Goal: Task Accomplishment & Management: Manage account settings

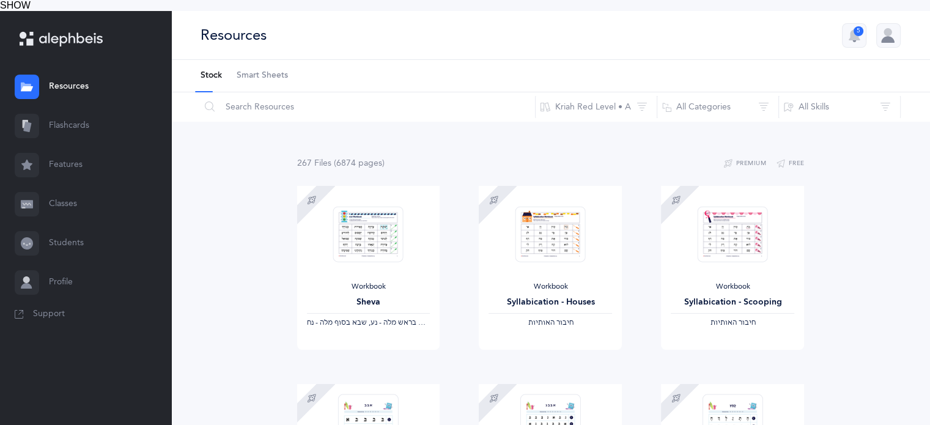
click at [71, 32] on icon at bounding box center [71, 39] width 64 height 14
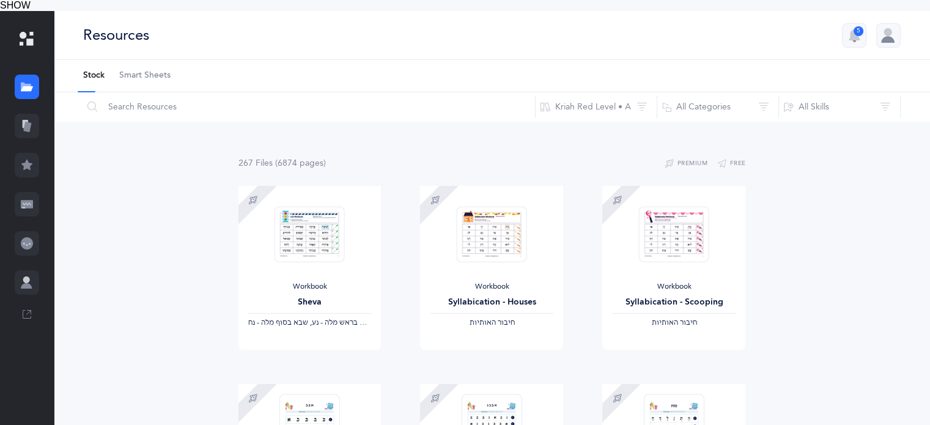
click at [15, 22] on div at bounding box center [27, 39] width 54 height 56
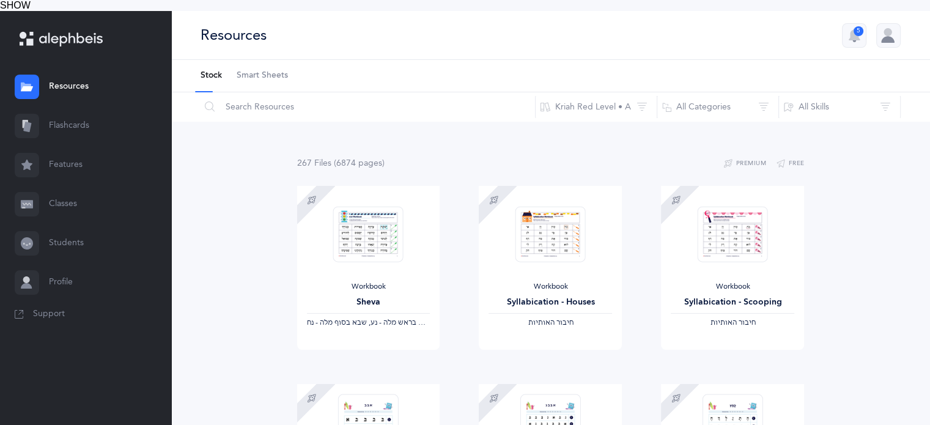
click at [21, 32] on icon at bounding box center [23, 35] width 7 height 7
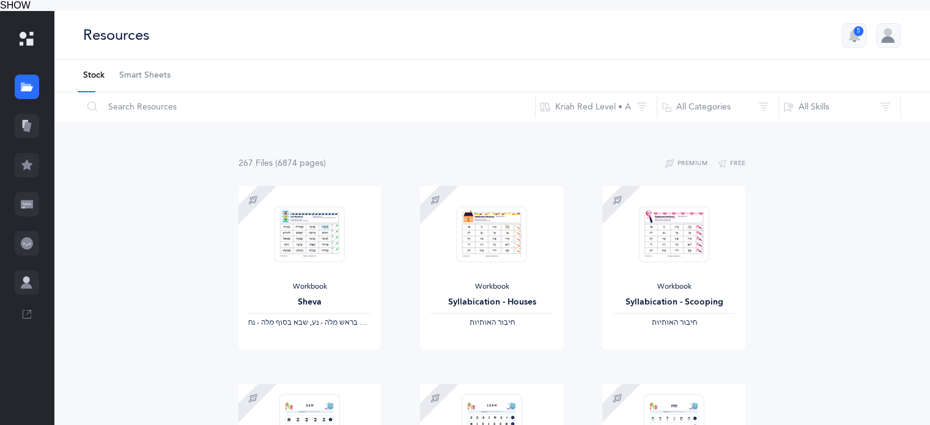
click at [477, 35] on div "Resources 5" at bounding box center [492, 35] width 876 height 49
click at [348, 226] on div "Workbook Sheva ‫שבא בראש מלה - נע, שבא בסוף מלה - נח‬ ‪, + 2‬" at bounding box center [309, 268] width 143 height 164
click at [318, 211] on img at bounding box center [309, 235] width 70 height 56
click at [337, 350] on link "Sample" at bounding box center [345, 362] width 72 height 24
click at [650, 92] on button "Kriah Red Level • A" at bounding box center [596, 106] width 122 height 29
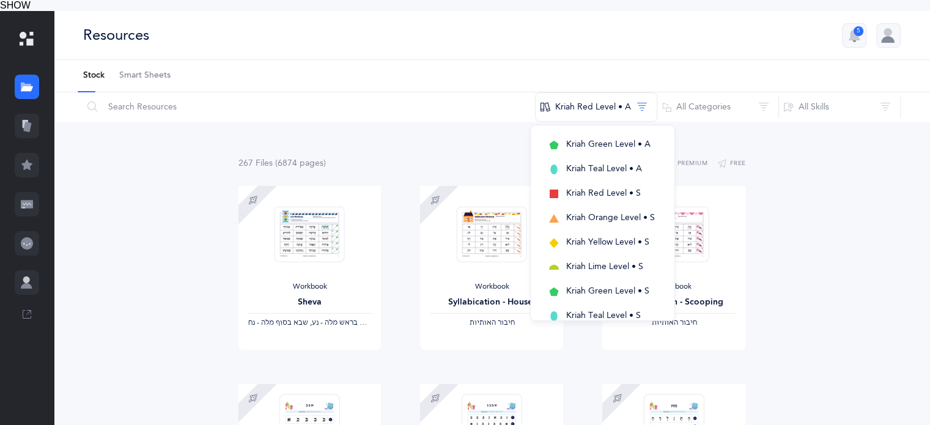
scroll to position [347, 0]
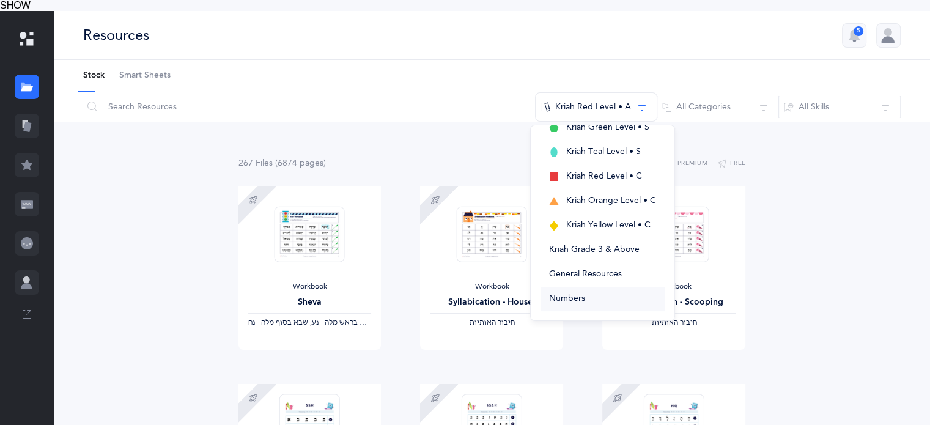
click at [600, 287] on button "Numbers" at bounding box center [602, 299] width 124 height 24
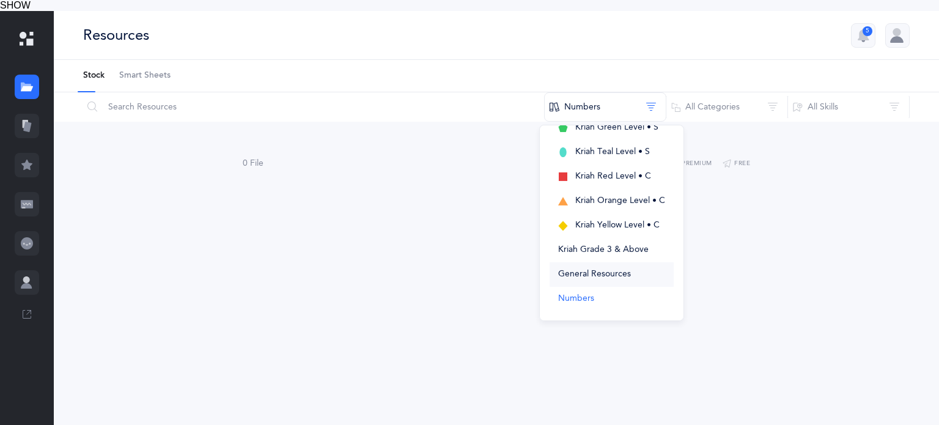
click at [604, 270] on span "General Resources" at bounding box center [594, 275] width 73 height 10
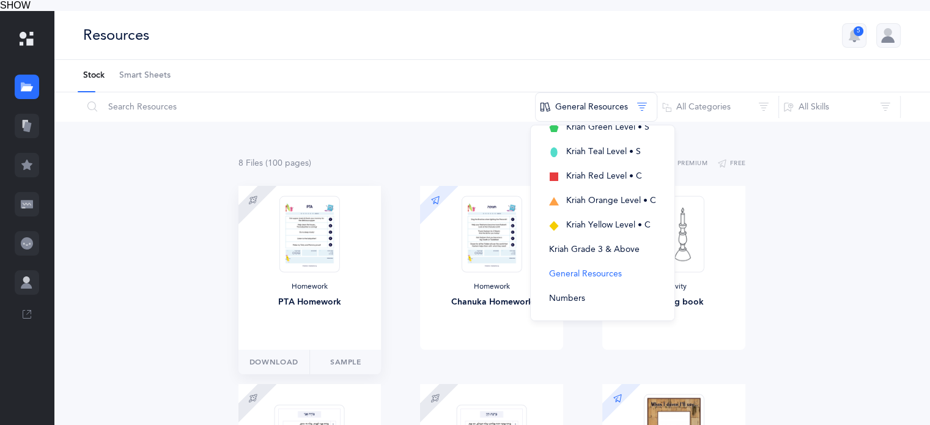
click at [298, 246] on img at bounding box center [309, 234] width 60 height 76
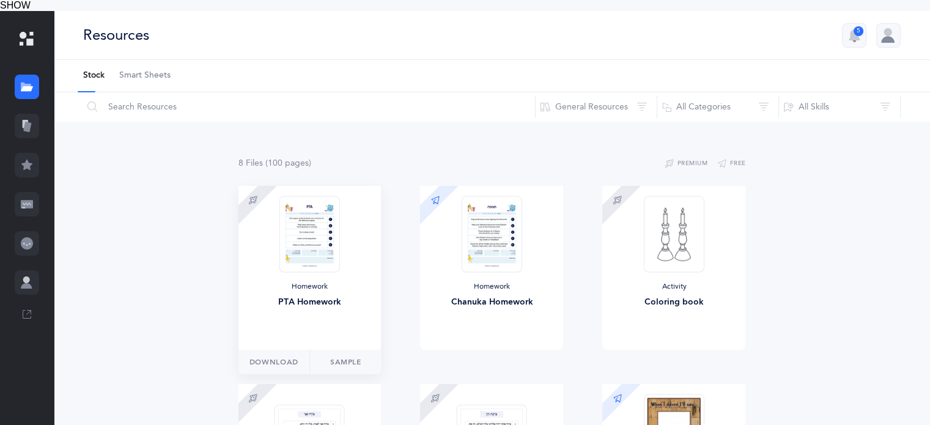
click at [298, 246] on img at bounding box center [309, 234] width 60 height 76
click at [315, 296] on div "PTA Homework" at bounding box center [309, 302] width 123 height 13
click at [346, 350] on link "Sample" at bounding box center [345, 362] width 72 height 24
click at [22, 237] on icon at bounding box center [27, 243] width 12 height 12
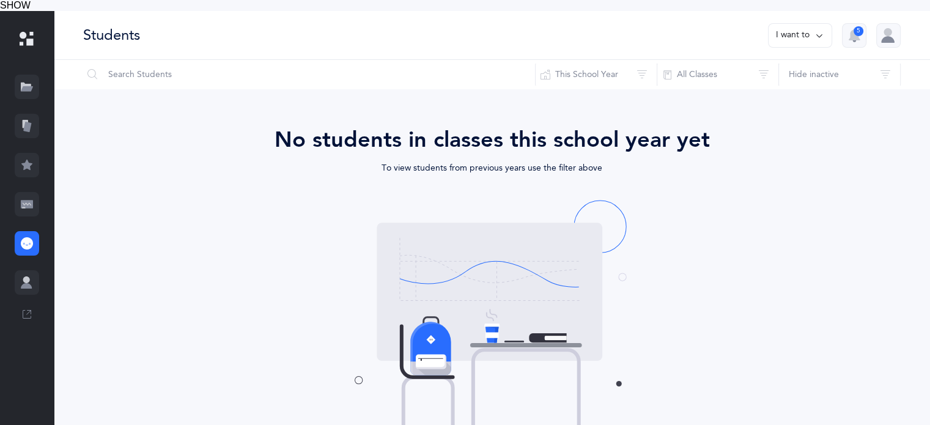
scroll to position [23, 0]
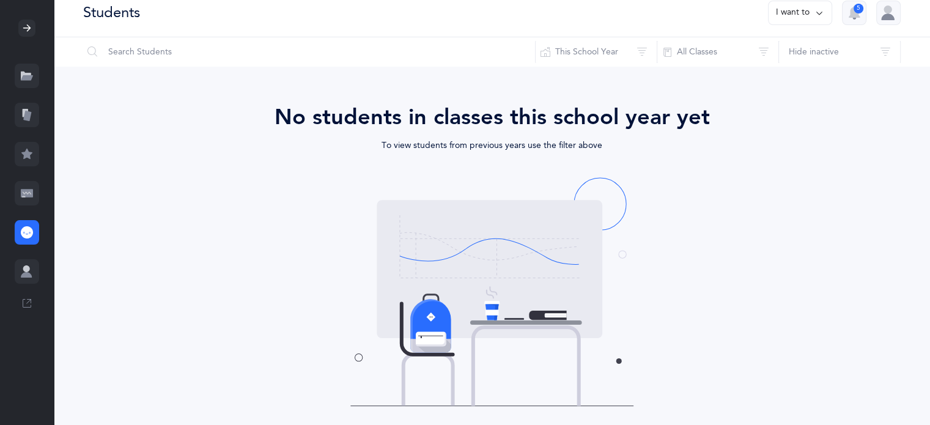
click at [22, 189] on icon at bounding box center [27, 193] width 12 height 8
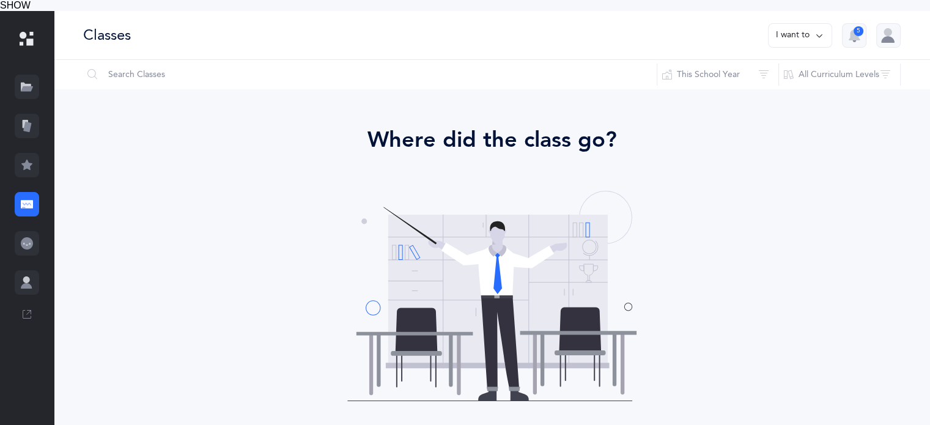
scroll to position [86, 0]
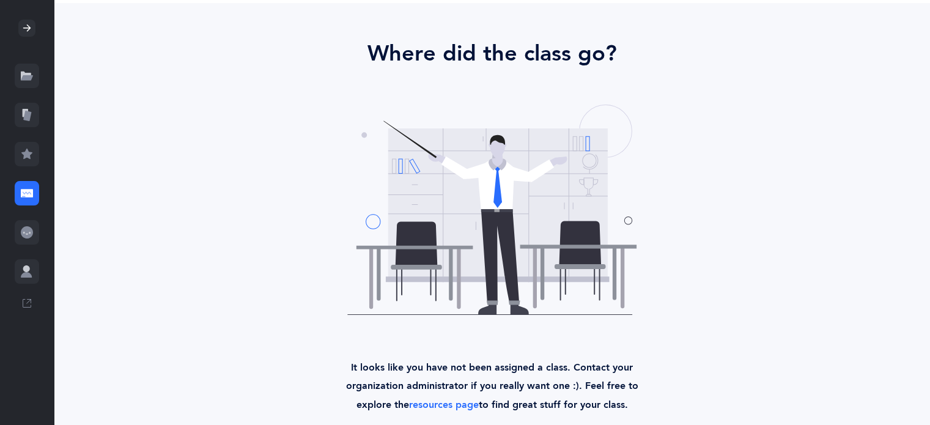
click at [21, 148] on icon at bounding box center [27, 154] width 12 height 12
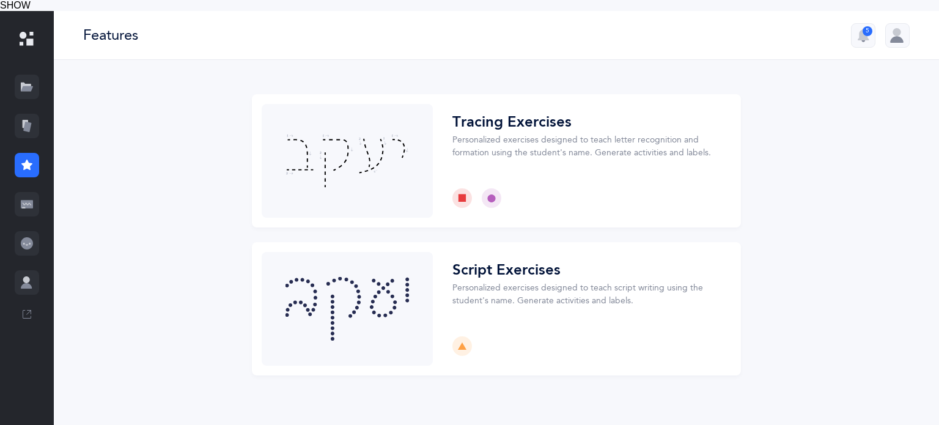
click at [29, 114] on div at bounding box center [27, 126] width 24 height 24
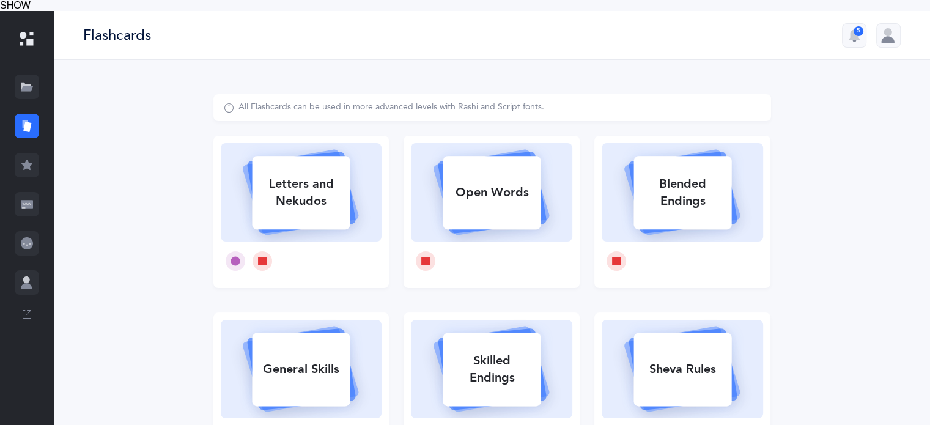
click at [24, 86] on icon at bounding box center [27, 88] width 12 height 5
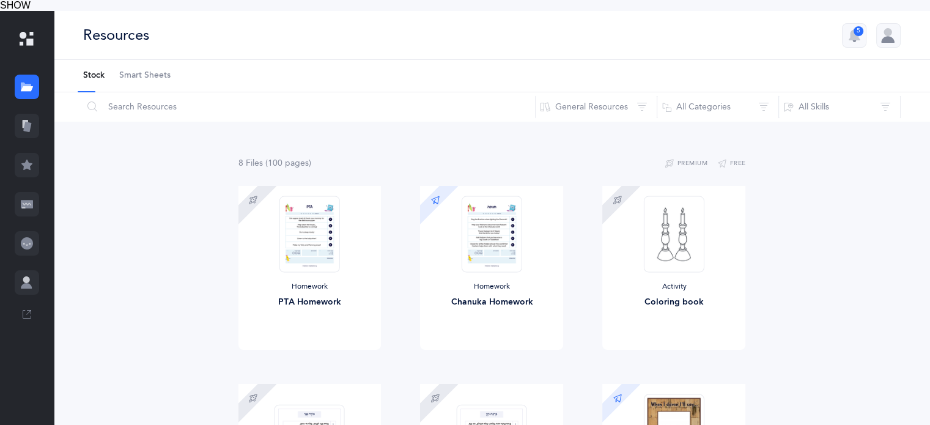
click at [866, 23] on button "5" at bounding box center [854, 35] width 24 height 24
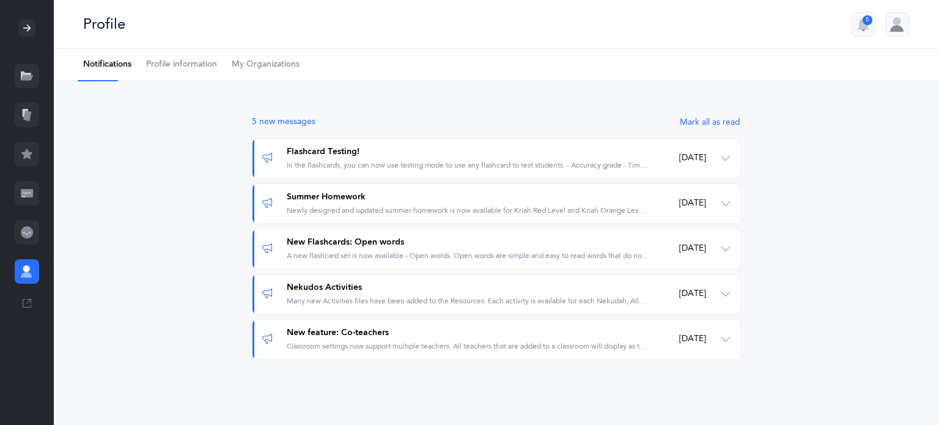
click at [715, 116] on button "Mark all as read" at bounding box center [710, 122] width 62 height 13
click at [907, 23] on div at bounding box center [897, 24] width 24 height 24
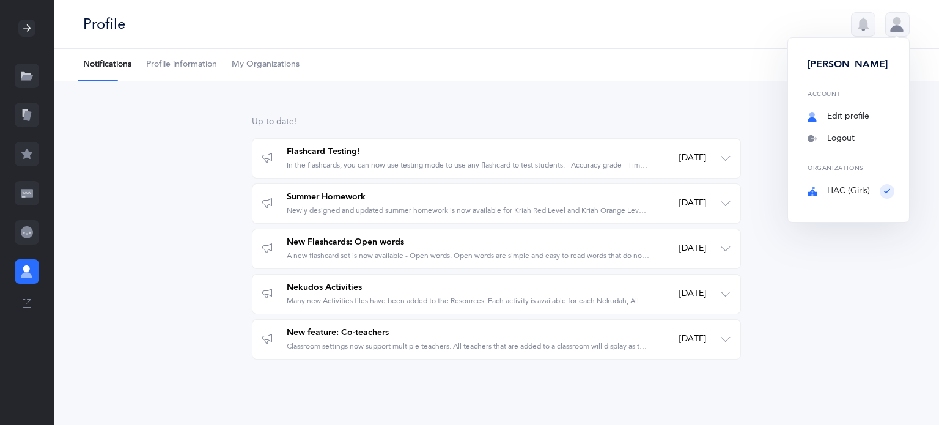
click at [858, 111] on link "Edit profile" at bounding box center [850, 117] width 87 height 12
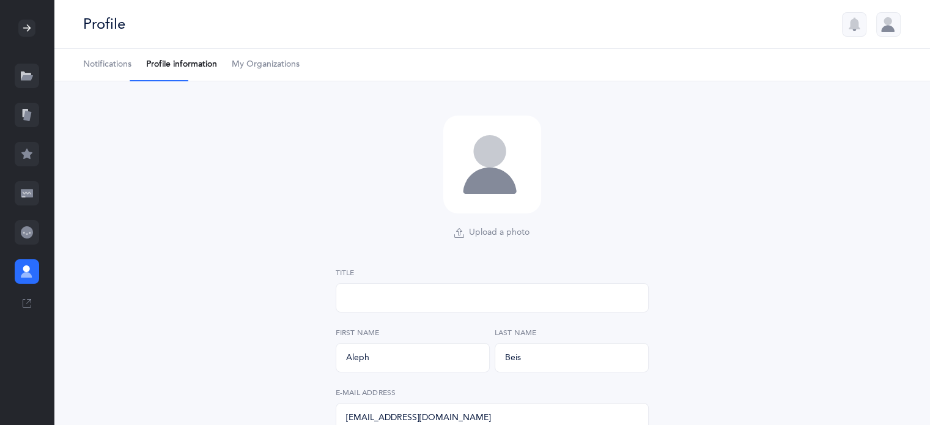
select select "1"
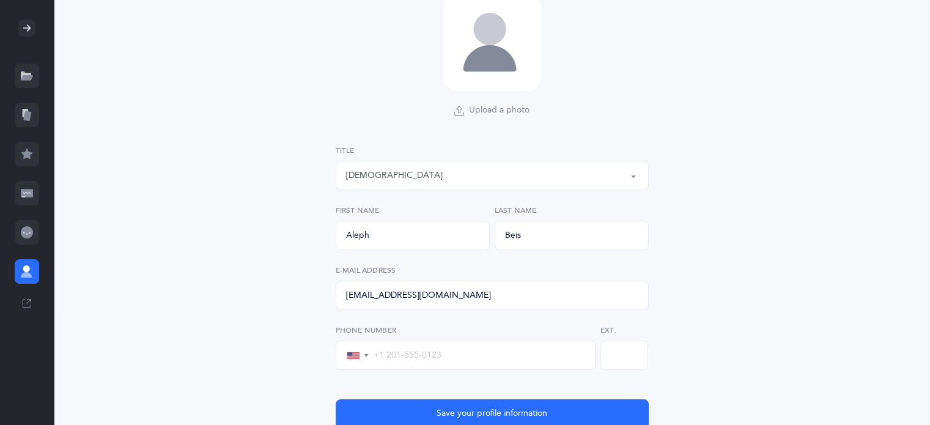
scroll to position [166, 0]
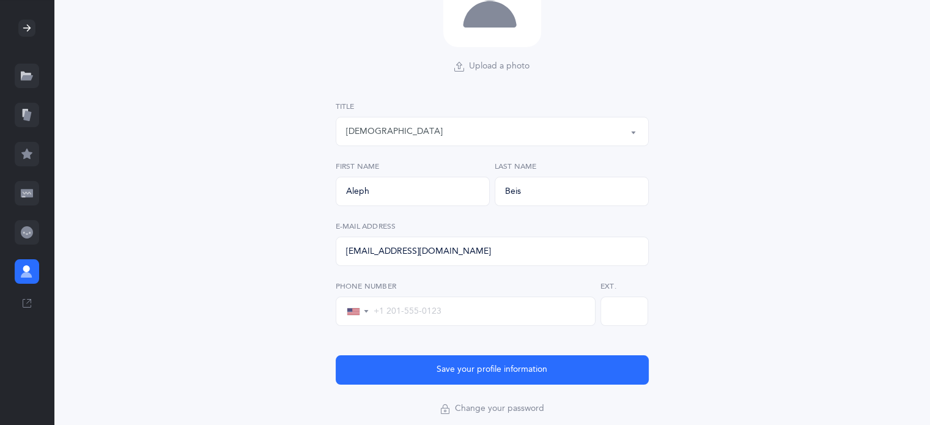
click at [544, 355] on button "Save your profile information" at bounding box center [492, 369] width 313 height 29
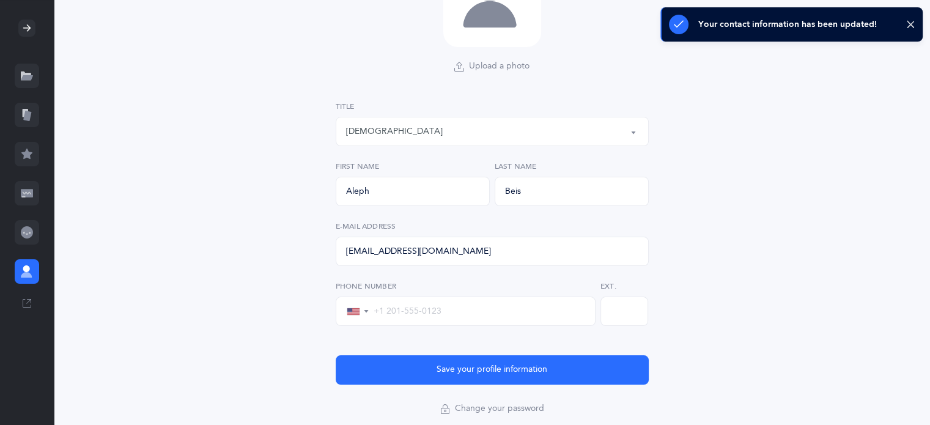
scroll to position [0, 0]
